Goal: Go to known website: Access a specific website the user already knows

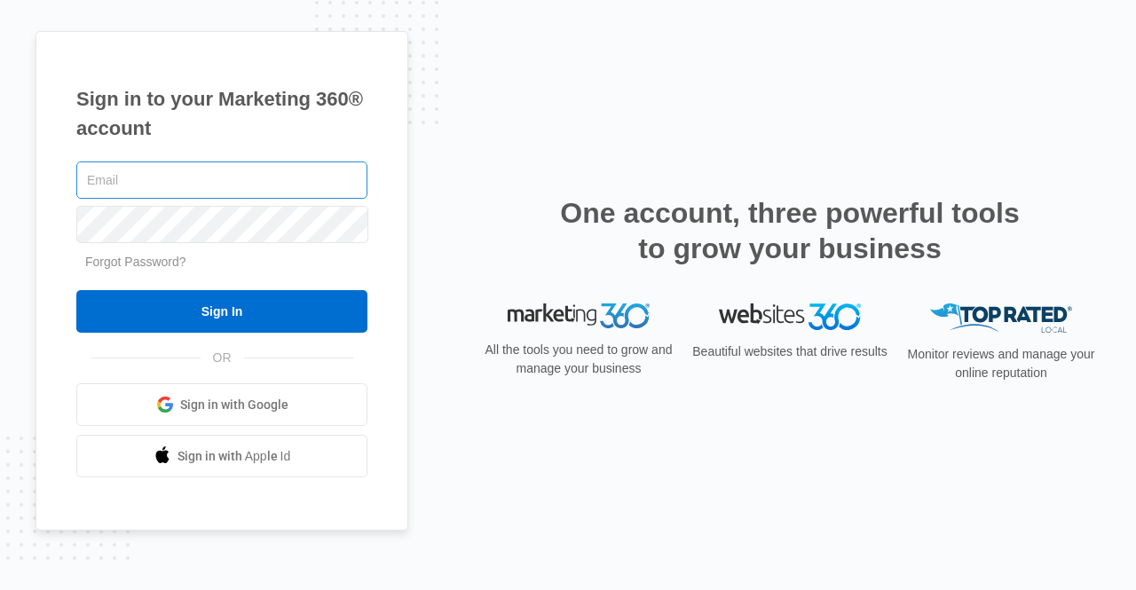
click at [194, 181] on input "text" at bounding box center [221, 180] width 291 height 37
click at [220, 178] on input "text" at bounding box center [221, 180] width 291 height 37
type input "[EMAIL_ADDRESS][DOMAIN_NAME]"
click at [218, 405] on span "Sign in with Google" at bounding box center [234, 405] width 108 height 19
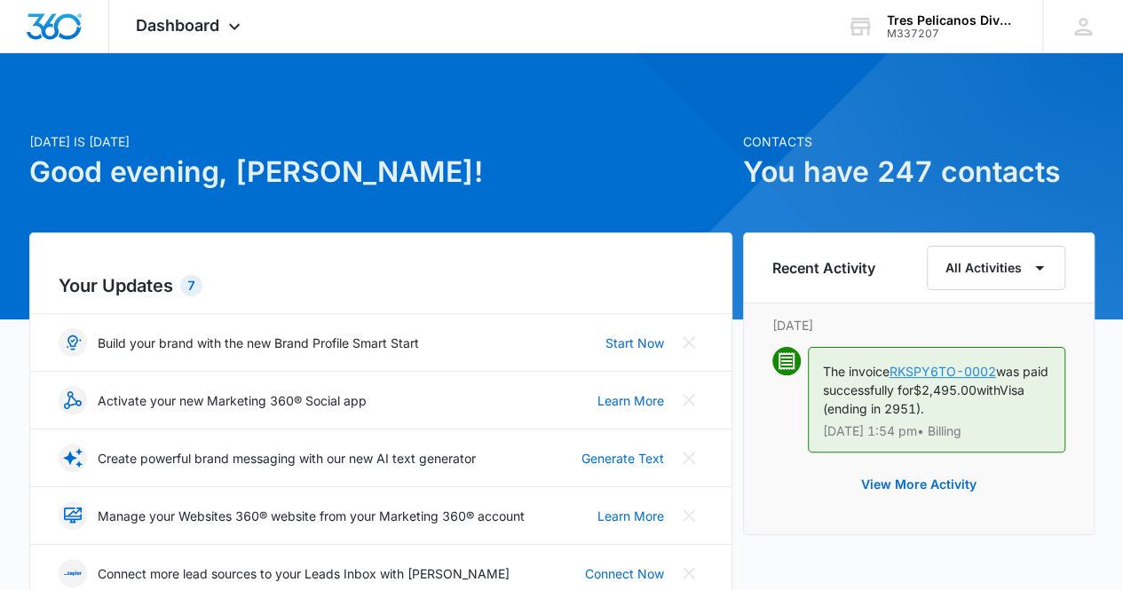
click at [911, 371] on link "RKSPY6TO-0002" at bounding box center [942, 371] width 107 height 15
click at [928, 25] on div "Tres Pelicanos Dive Center" at bounding box center [952, 20] width 130 height 14
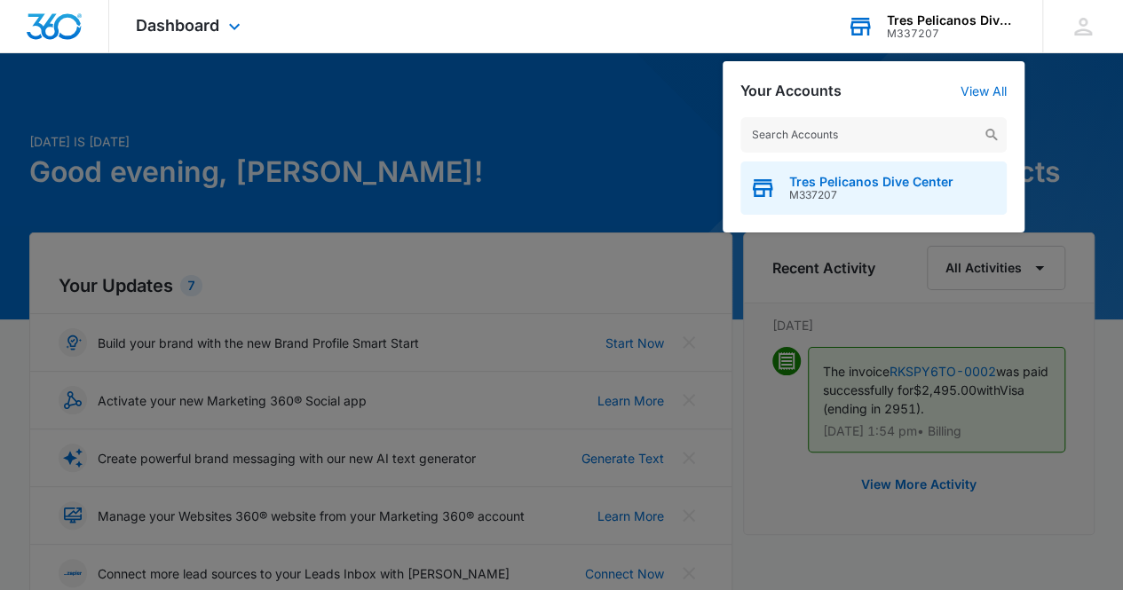
click at [909, 186] on span "Tres Pelicanos Dive Center" at bounding box center [871, 182] width 164 height 14
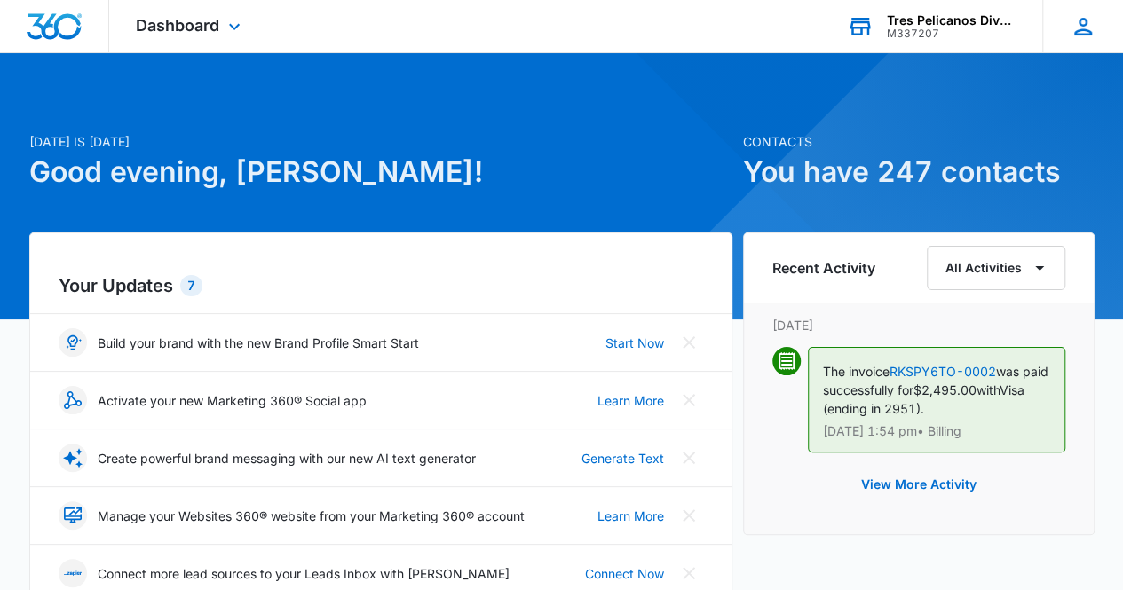
click at [1084, 26] on icon at bounding box center [1083, 26] width 27 height 27
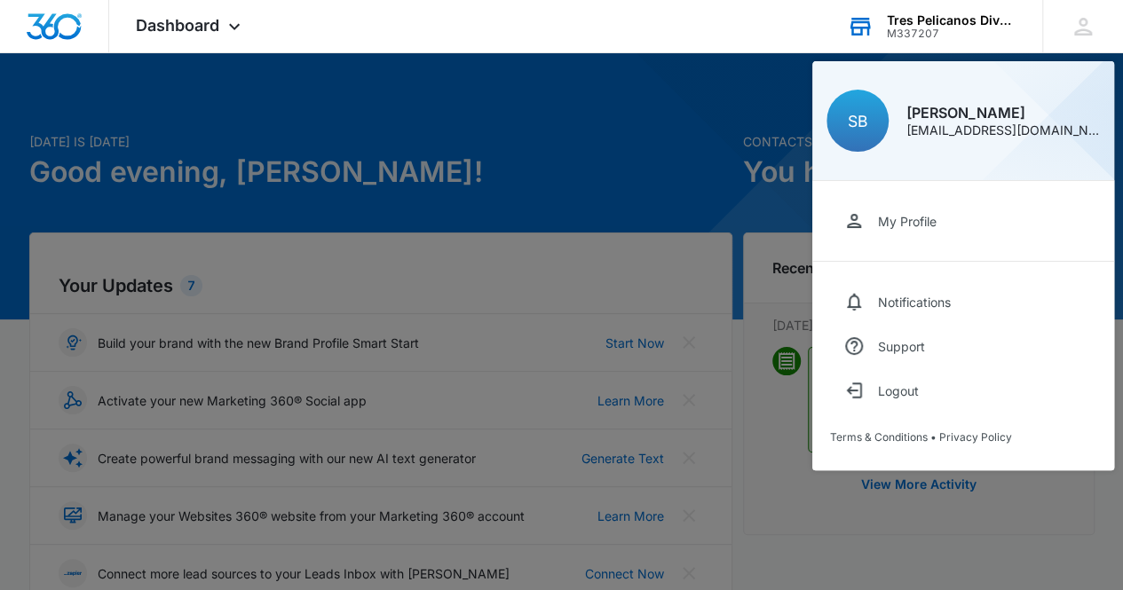
click at [868, 23] on icon at bounding box center [860, 27] width 20 height 14
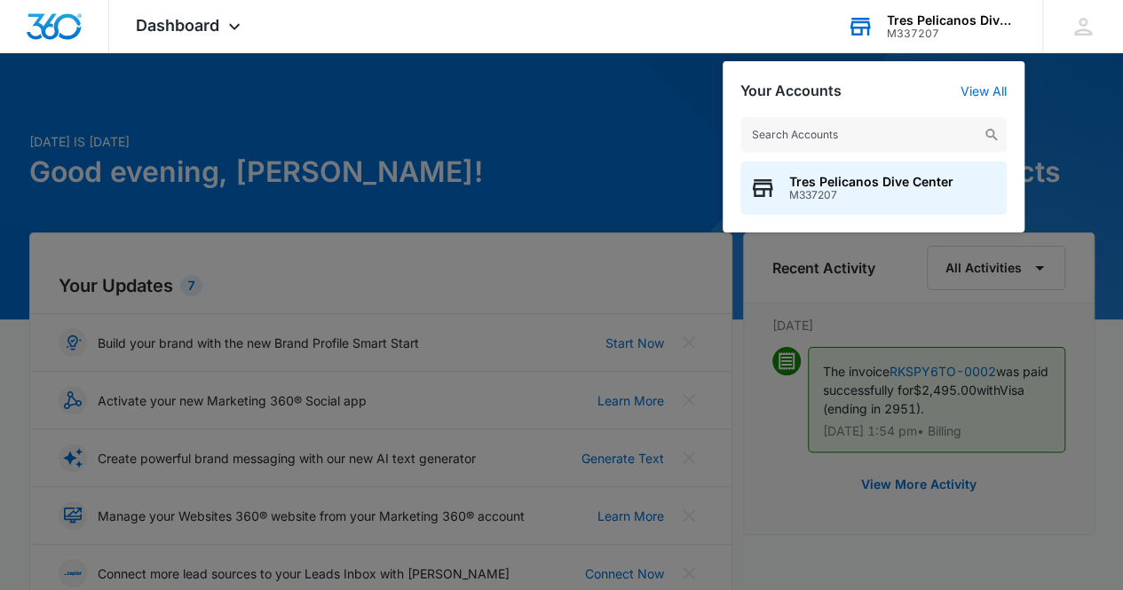
click at [941, 13] on div "Tres Pelicanos Dive Center M337207 Your Accounts View All Tres Pelicanos Dive C…" at bounding box center [931, 26] width 222 height 52
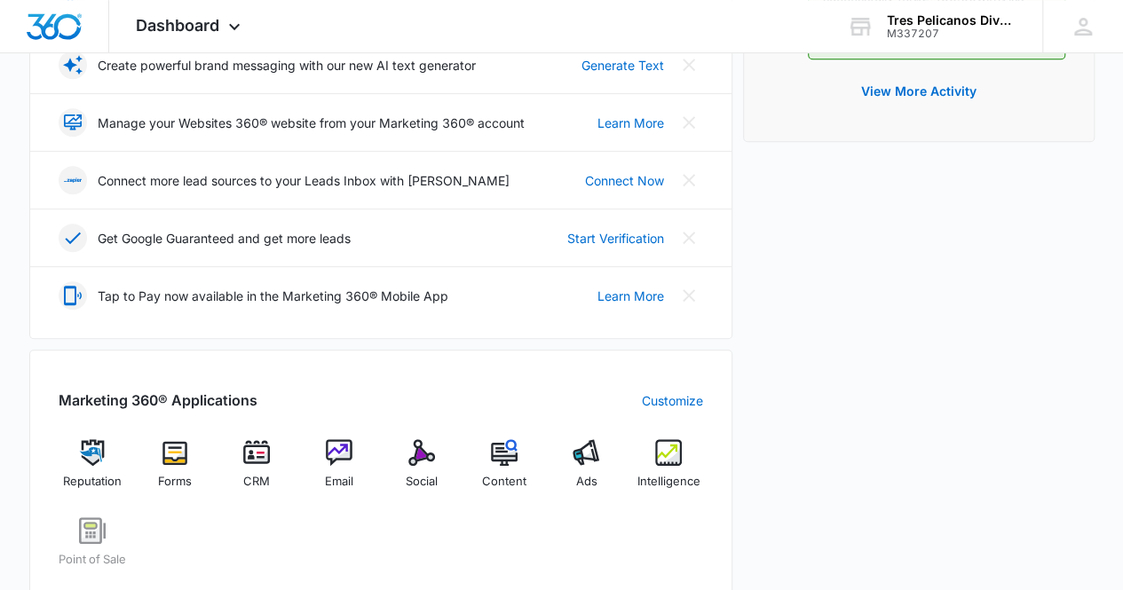
scroll to position [414, 0]
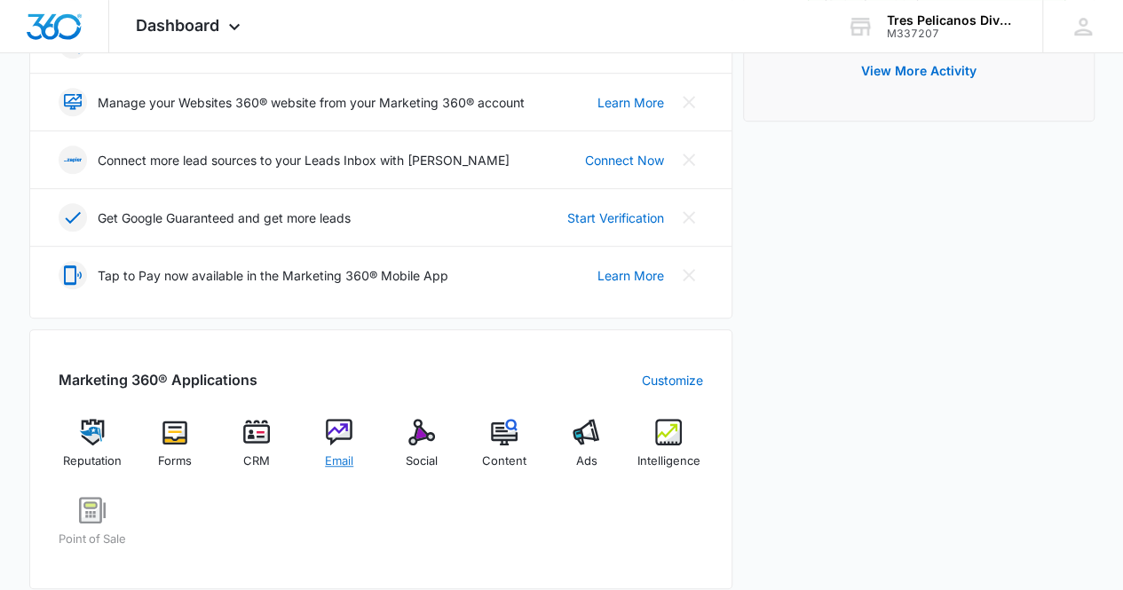
click at [336, 424] on img at bounding box center [339, 432] width 27 height 27
